Goal: Task Accomplishment & Management: Manage account settings

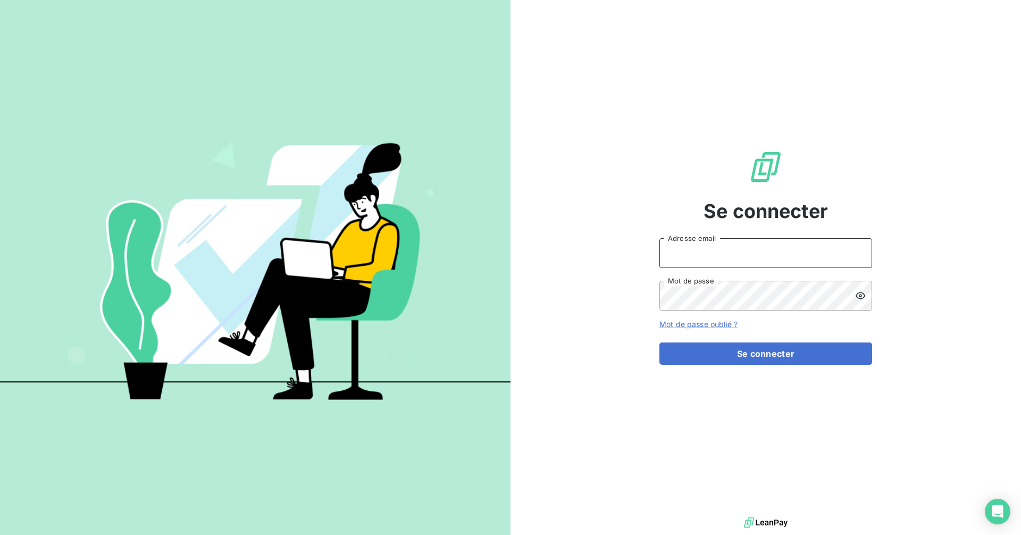
click at [800, 252] on input "Adresse email" at bounding box center [765, 253] width 213 height 30
click at [0, 534] on com-1password-button at bounding box center [0, 535] width 0 height 0
type input "recouvrement-kly@cmservice.fr"
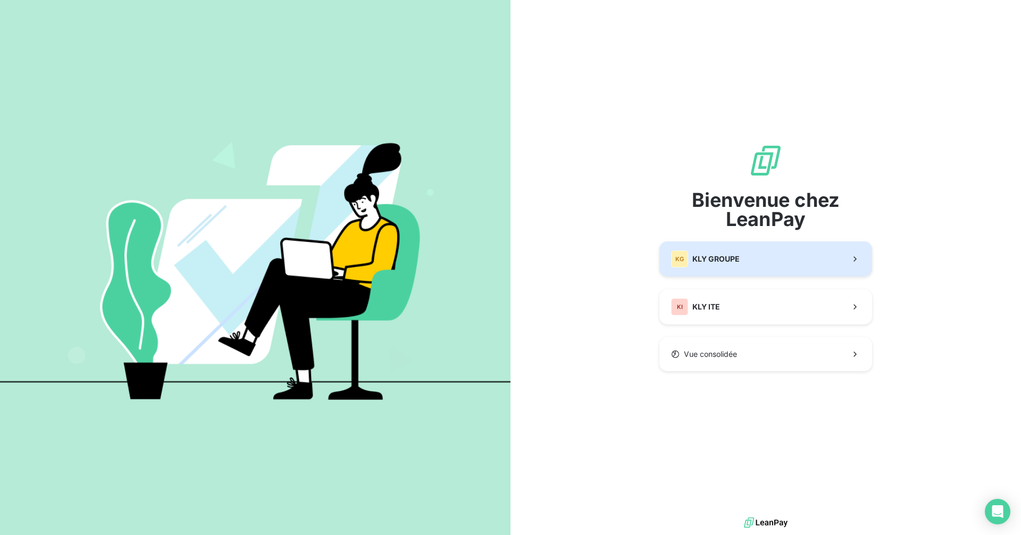
click at [718, 264] on span "KLY GROUPE" at bounding box center [715, 259] width 47 height 11
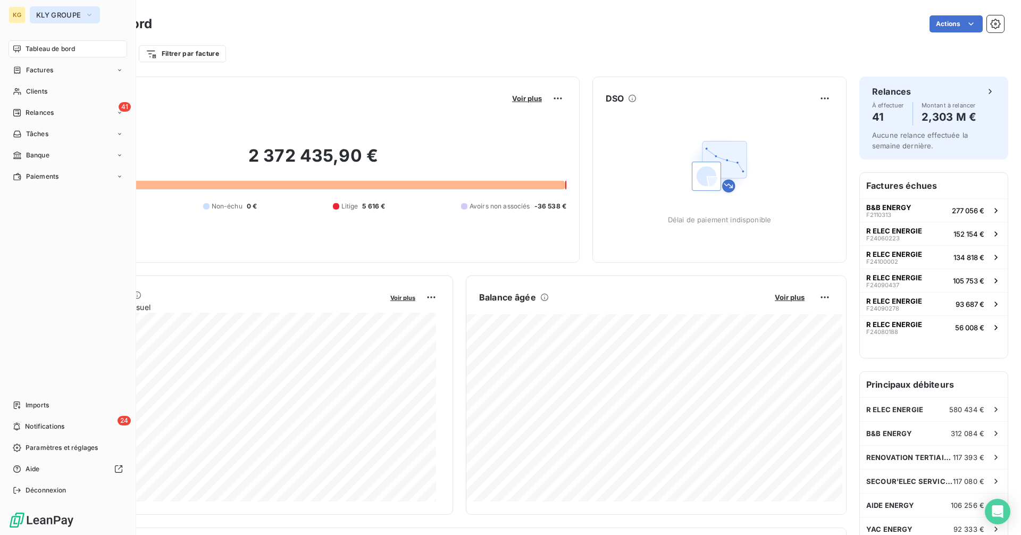
click at [62, 13] on span "KLY GROUPE" at bounding box center [58, 15] width 45 height 9
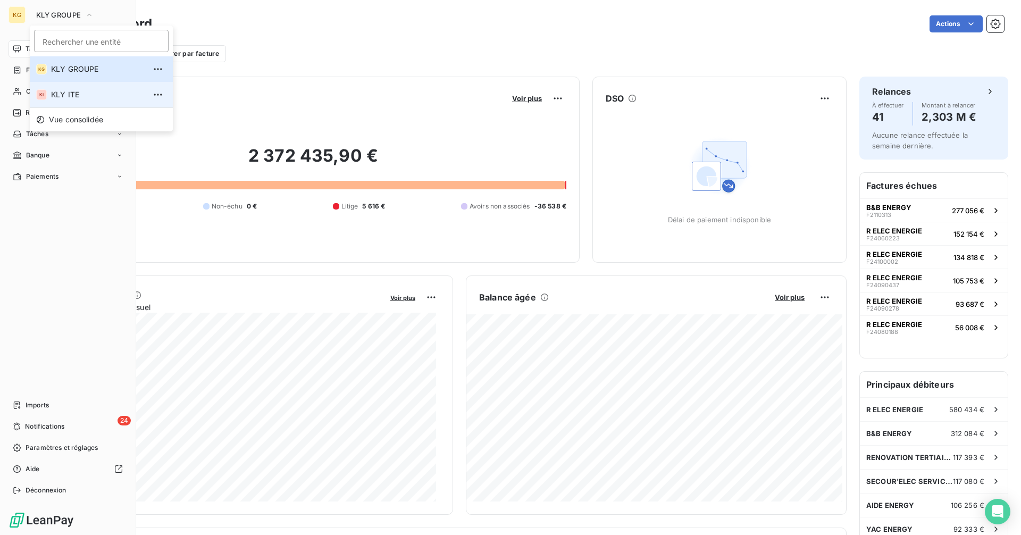
click at [74, 95] on span "KLY ITE" at bounding box center [98, 94] width 94 height 11
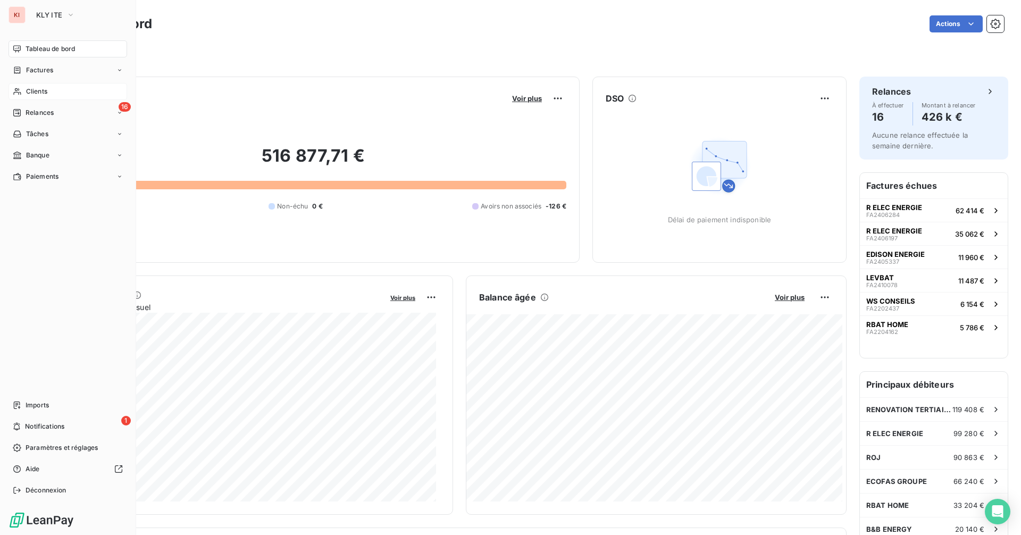
click at [31, 91] on span "Clients" at bounding box center [36, 92] width 21 height 10
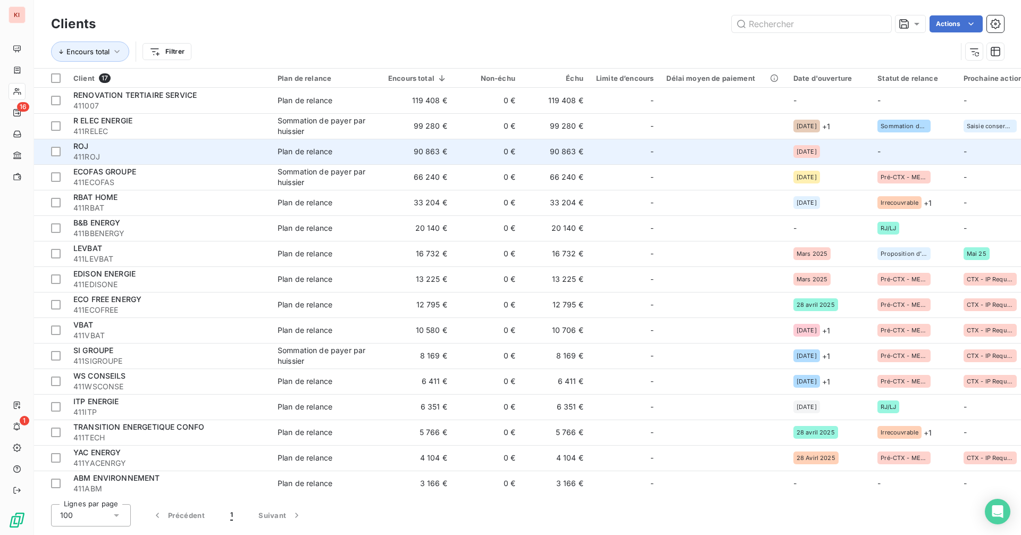
click at [215, 158] on span "411ROJ" at bounding box center [168, 157] width 191 height 11
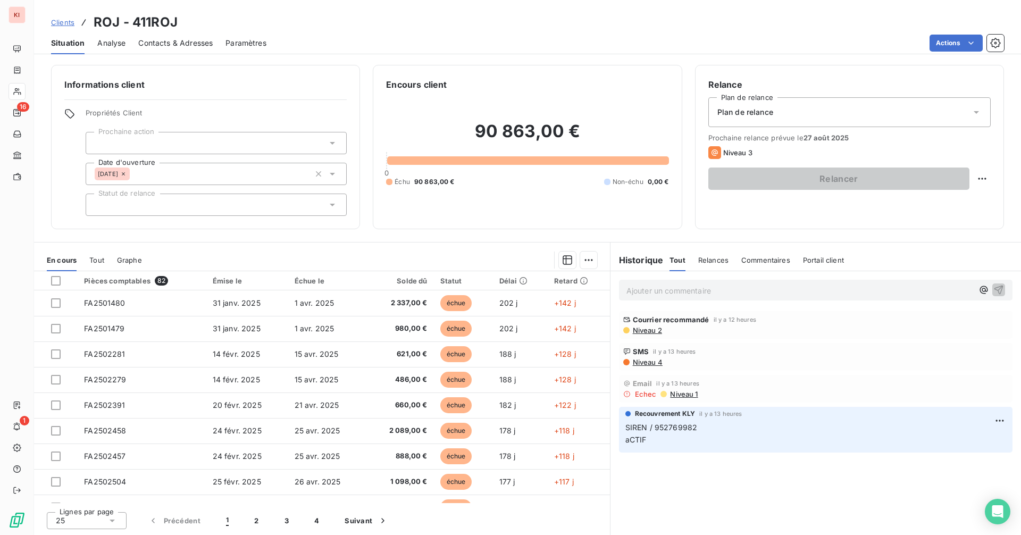
click at [675, 289] on p "Ajouter un commentaire ﻿" at bounding box center [799, 290] width 347 height 13
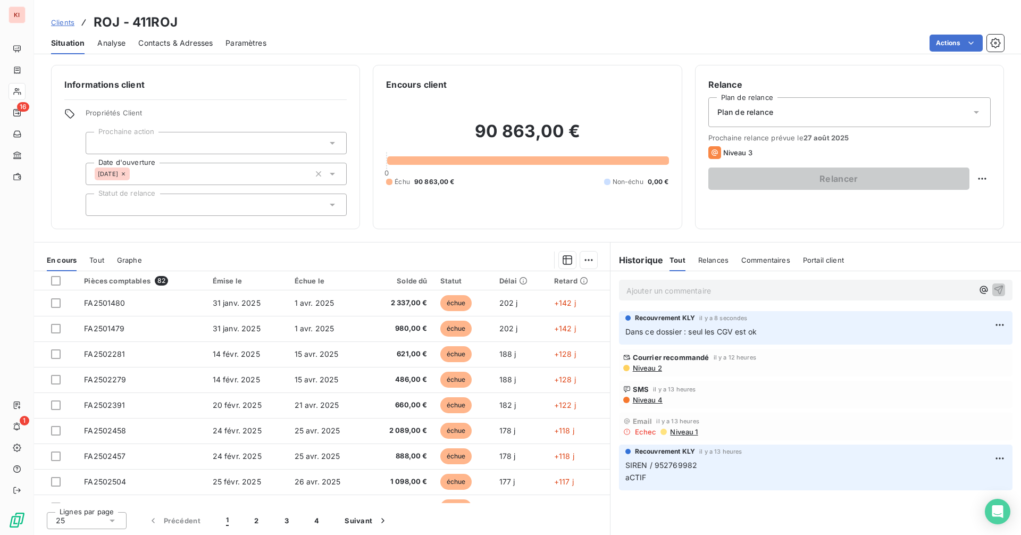
click at [682, 292] on p "Ajouter un commentaire ﻿" at bounding box center [799, 290] width 347 height 13
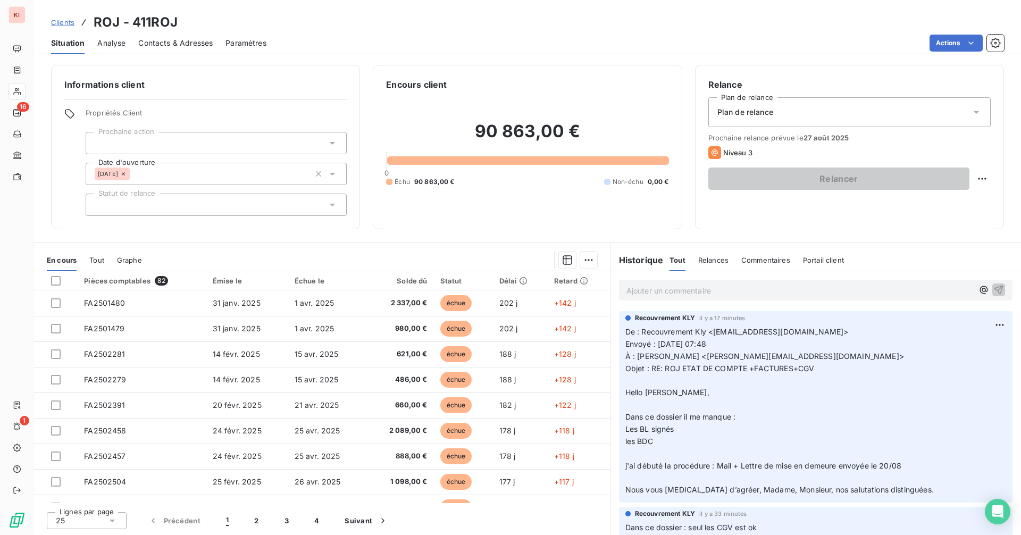
click at [662, 293] on p "Ajouter un commentaire ﻿" at bounding box center [799, 290] width 347 height 13
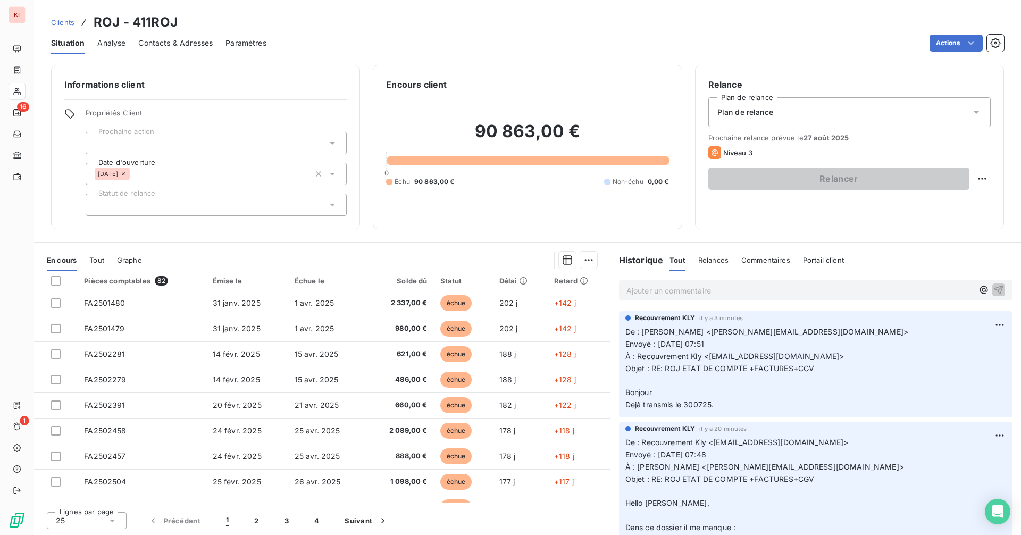
click at [70, 23] on span "Clients" at bounding box center [62, 22] width 23 height 9
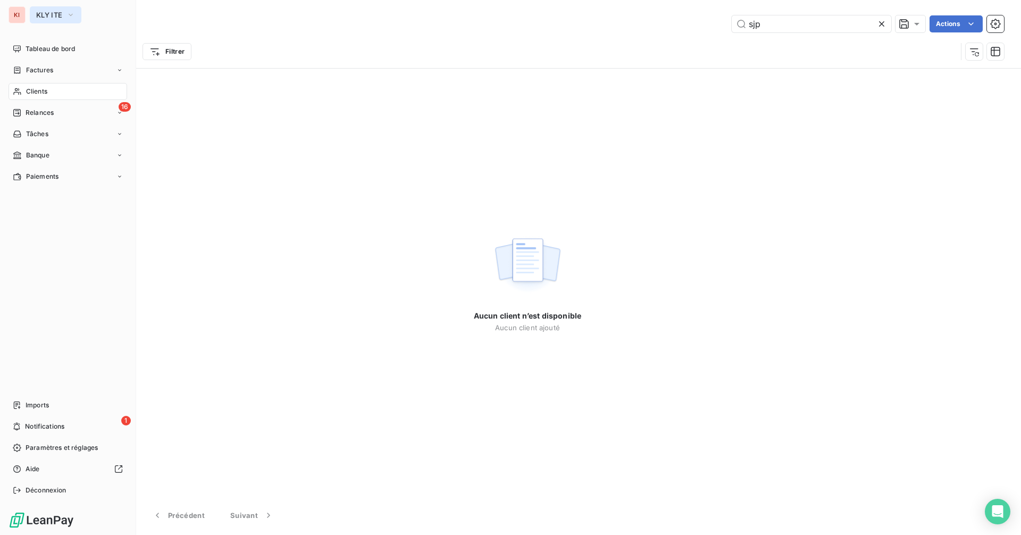
click at [44, 19] on span "KLY ITE" at bounding box center [49, 15] width 26 height 9
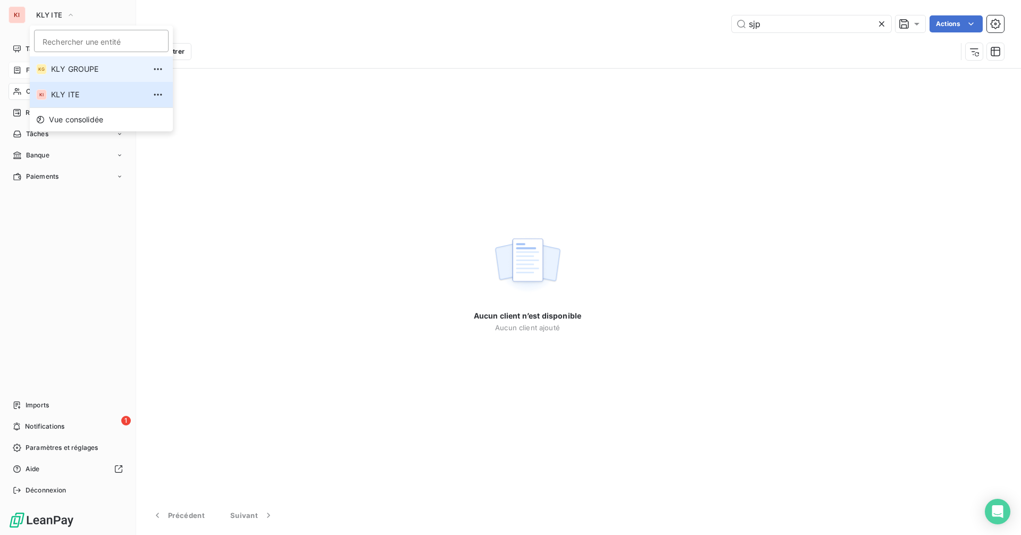
click at [68, 68] on span "KLY GROUPE" at bounding box center [98, 69] width 94 height 11
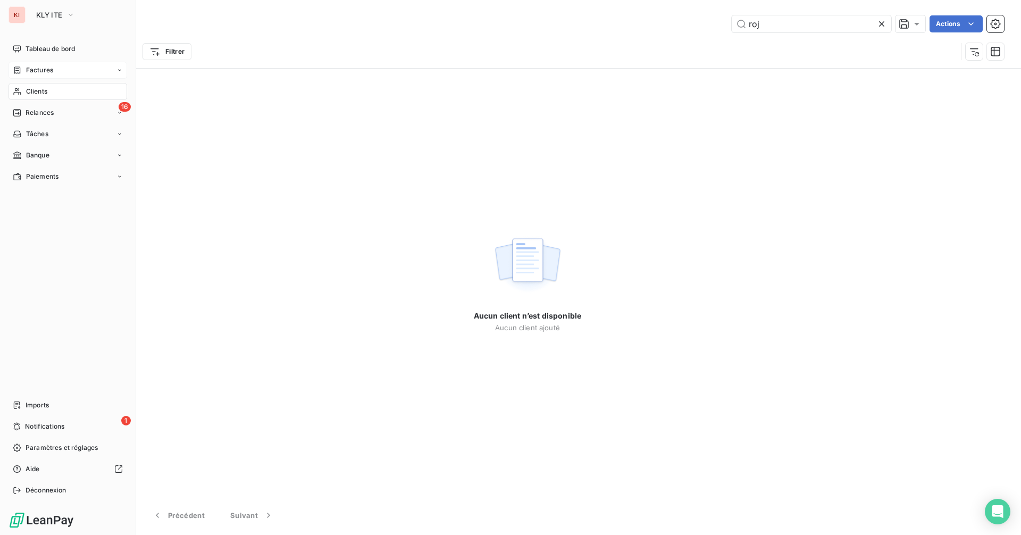
type input "sjp"
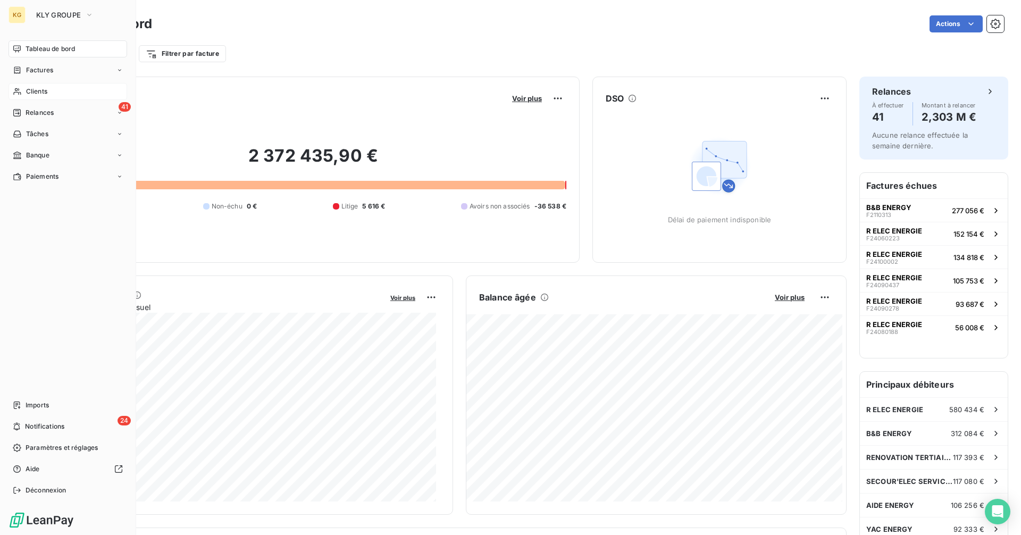
click at [40, 89] on span "Clients" at bounding box center [36, 92] width 21 height 10
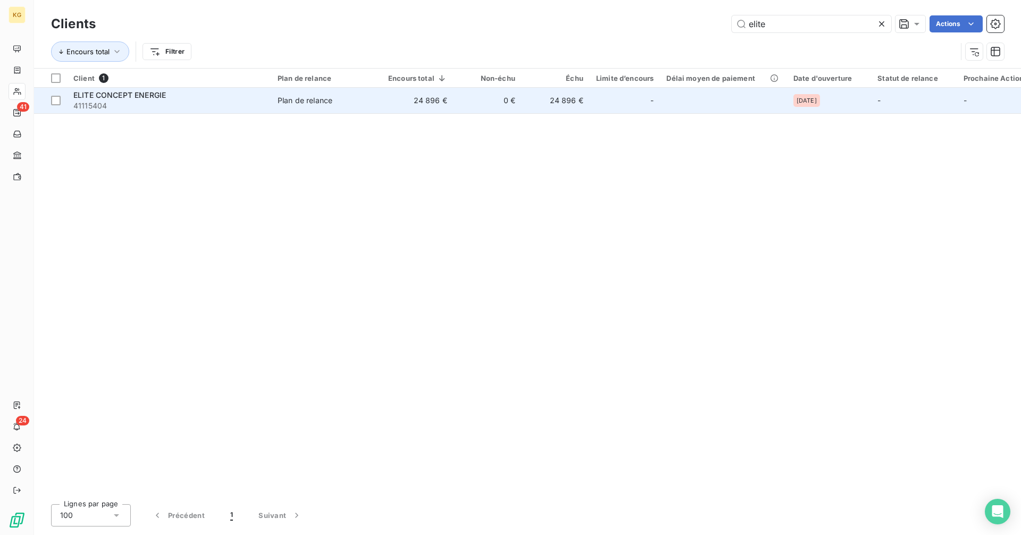
type input "elite"
click at [230, 95] on div "ELITE CONCEPT ENERGIE" at bounding box center [168, 95] width 191 height 11
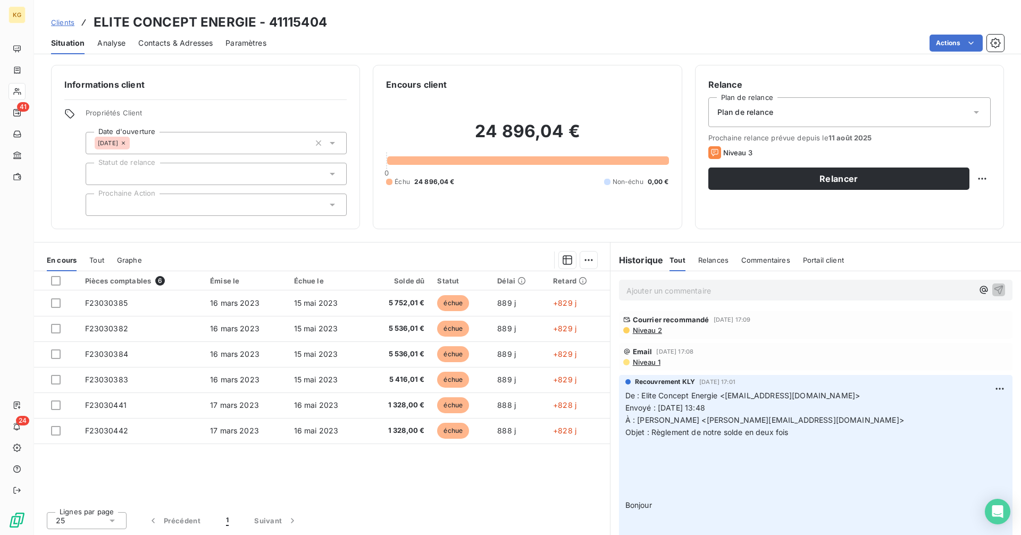
click at [642, 333] on span "Niveau 2" at bounding box center [647, 330] width 30 height 9
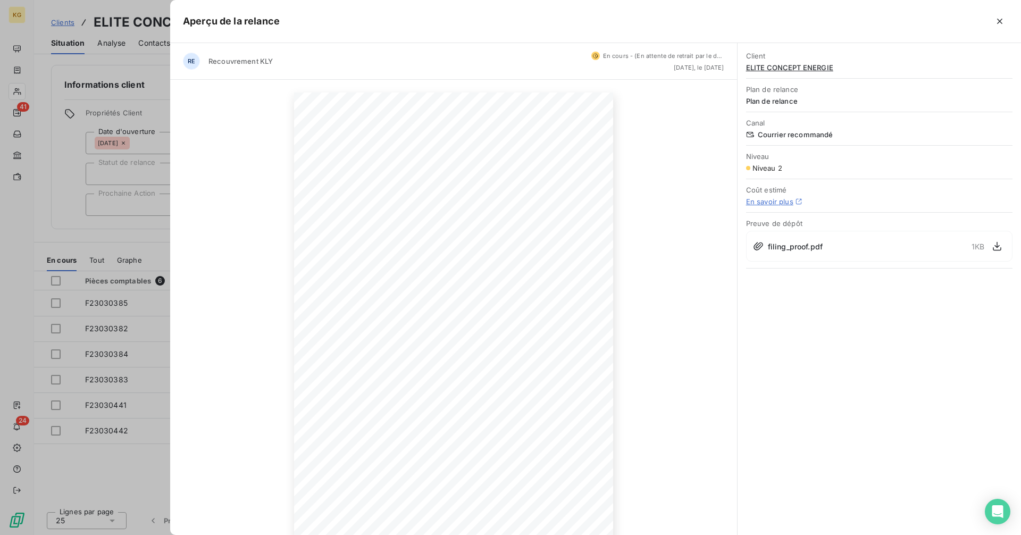
click at [1002, 22] on icon "button" at bounding box center [999, 21] width 11 height 11
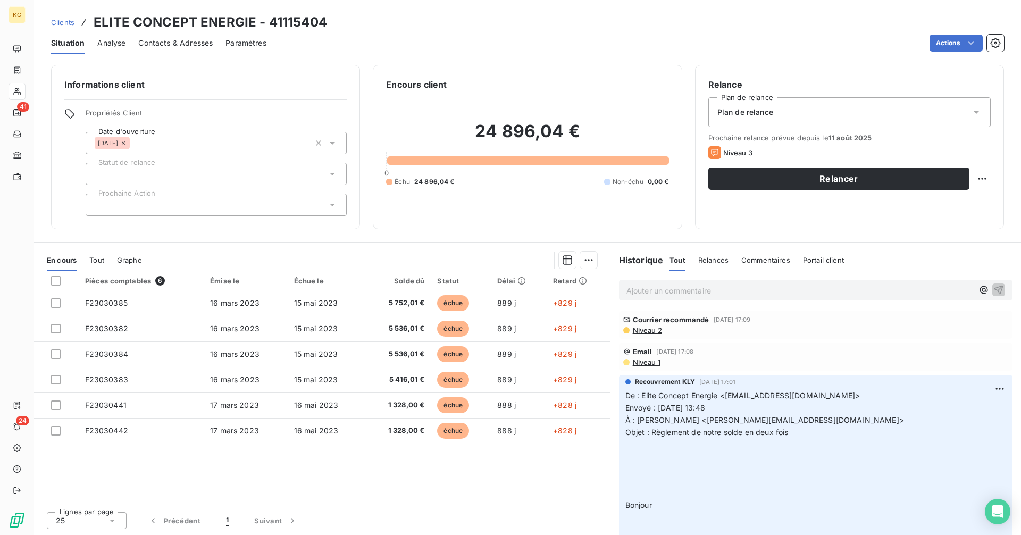
click at [720, 290] on p "Ajouter un commentaire ﻿" at bounding box center [799, 290] width 347 height 13
